Goal: Navigation & Orientation: Find specific page/section

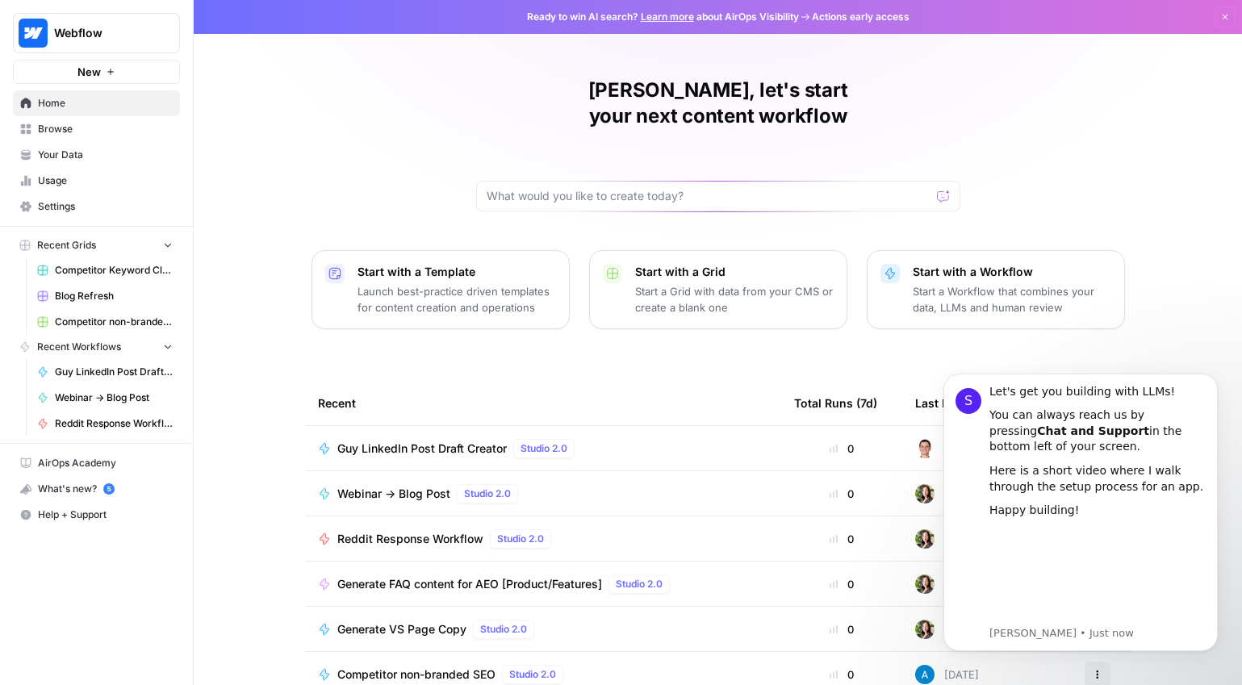
click at [86, 132] on span "Browse" at bounding box center [105, 129] width 135 height 15
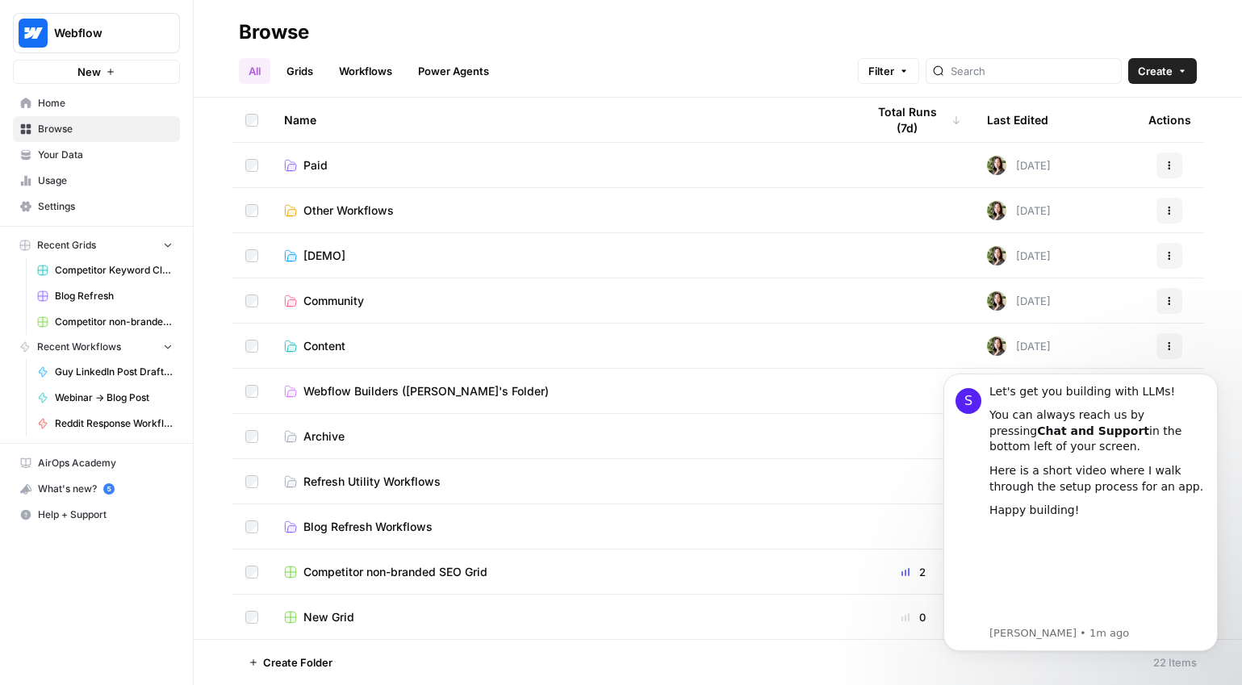
click at [90, 293] on span "Blog Refresh" at bounding box center [114, 296] width 118 height 15
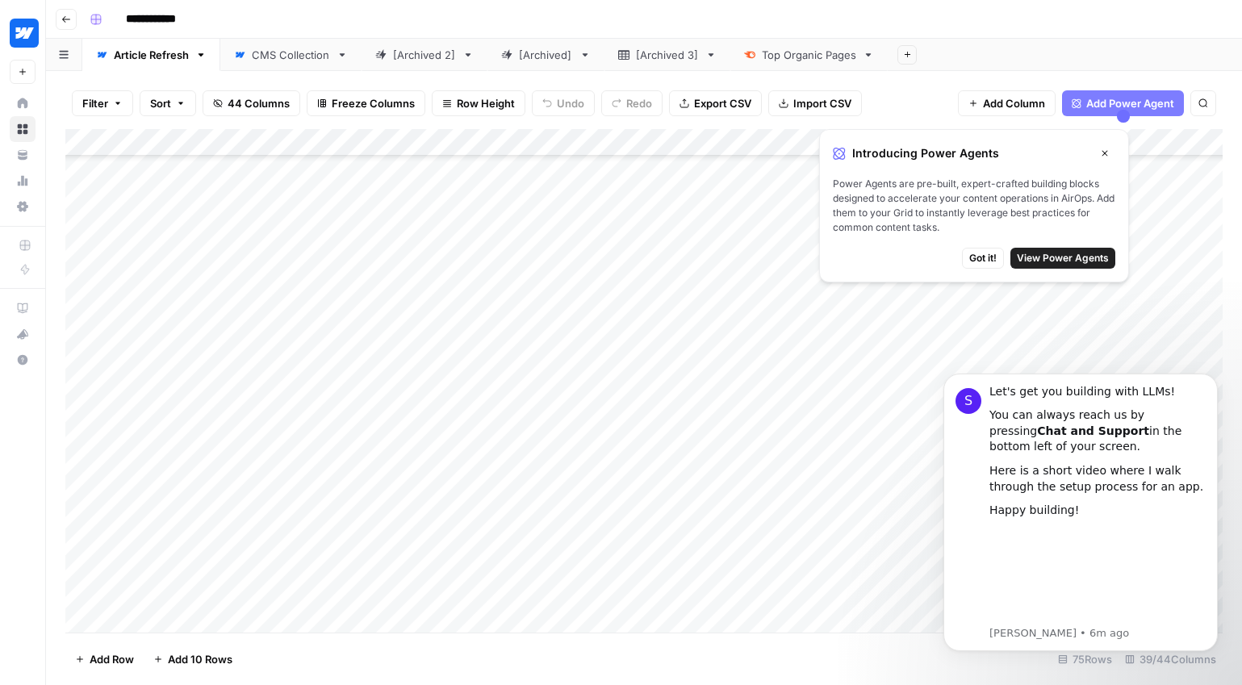
scroll to position [1226, 0]
click at [1107, 149] on icon "button" at bounding box center [1105, 154] width 10 height 10
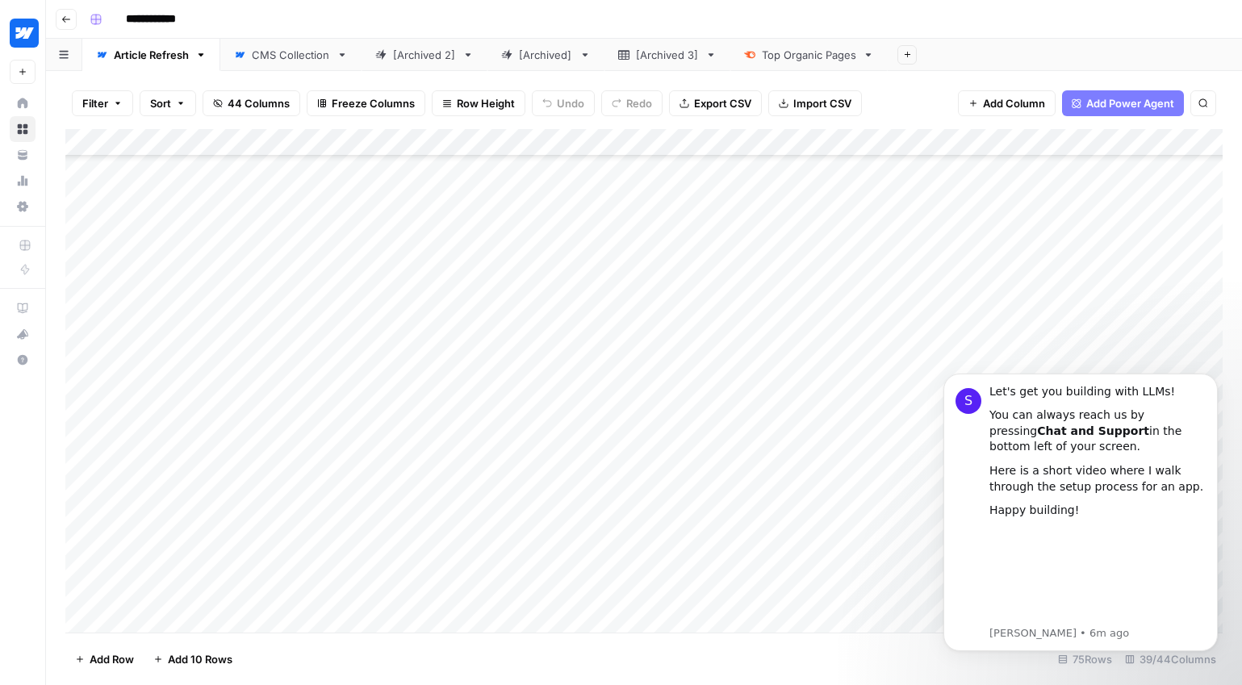
scroll to position [1608, 0]
